Goal: Information Seeking & Learning: Learn about a topic

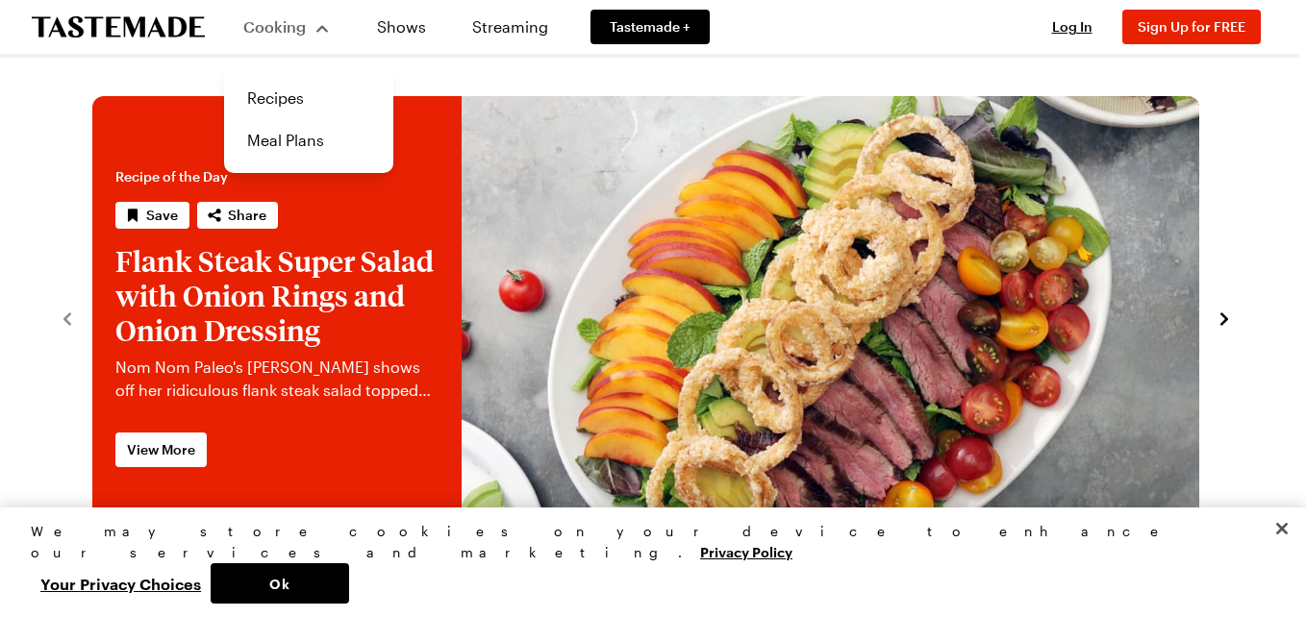
click at [312, 28] on div "Cooking" at bounding box center [287, 26] width 88 height 23
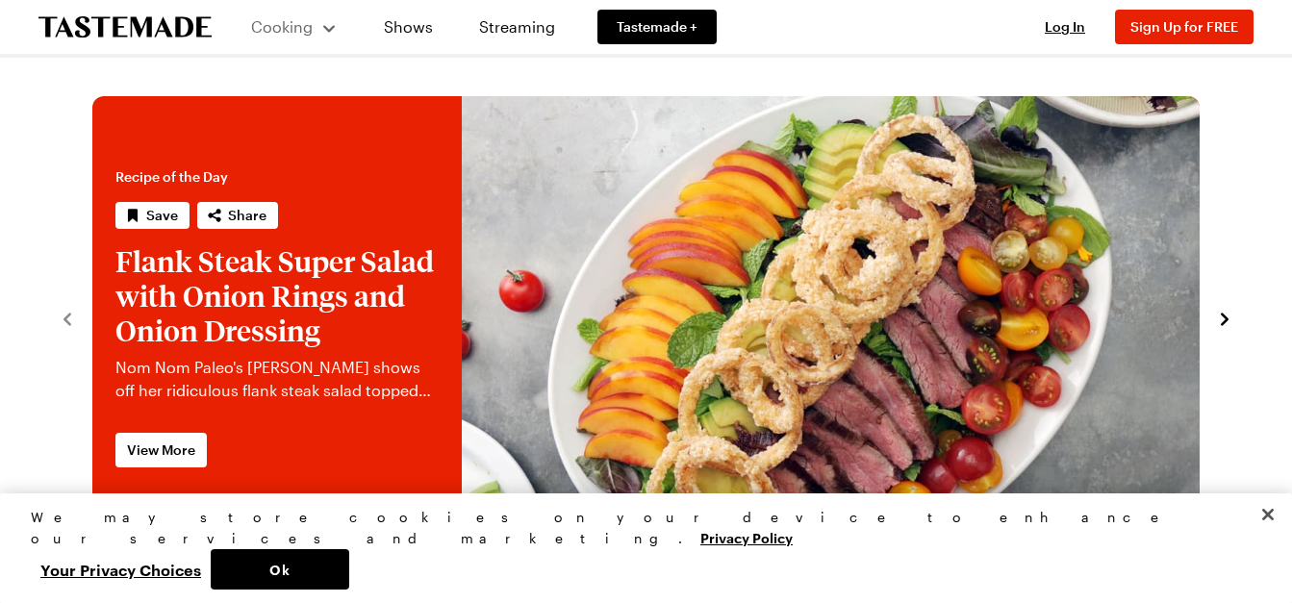
click at [312, 28] on div "Cooking" at bounding box center [294, 26] width 88 height 23
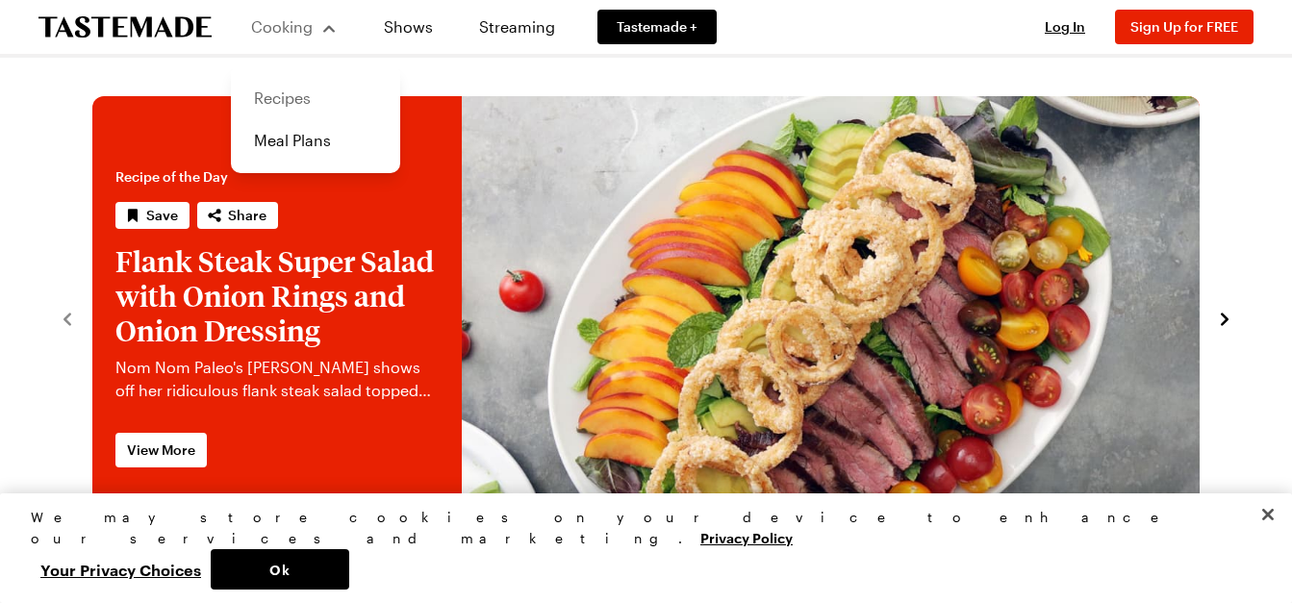
click at [303, 95] on link "Recipes" at bounding box center [315, 98] width 146 height 42
